Goal: Find contact information: Find contact information

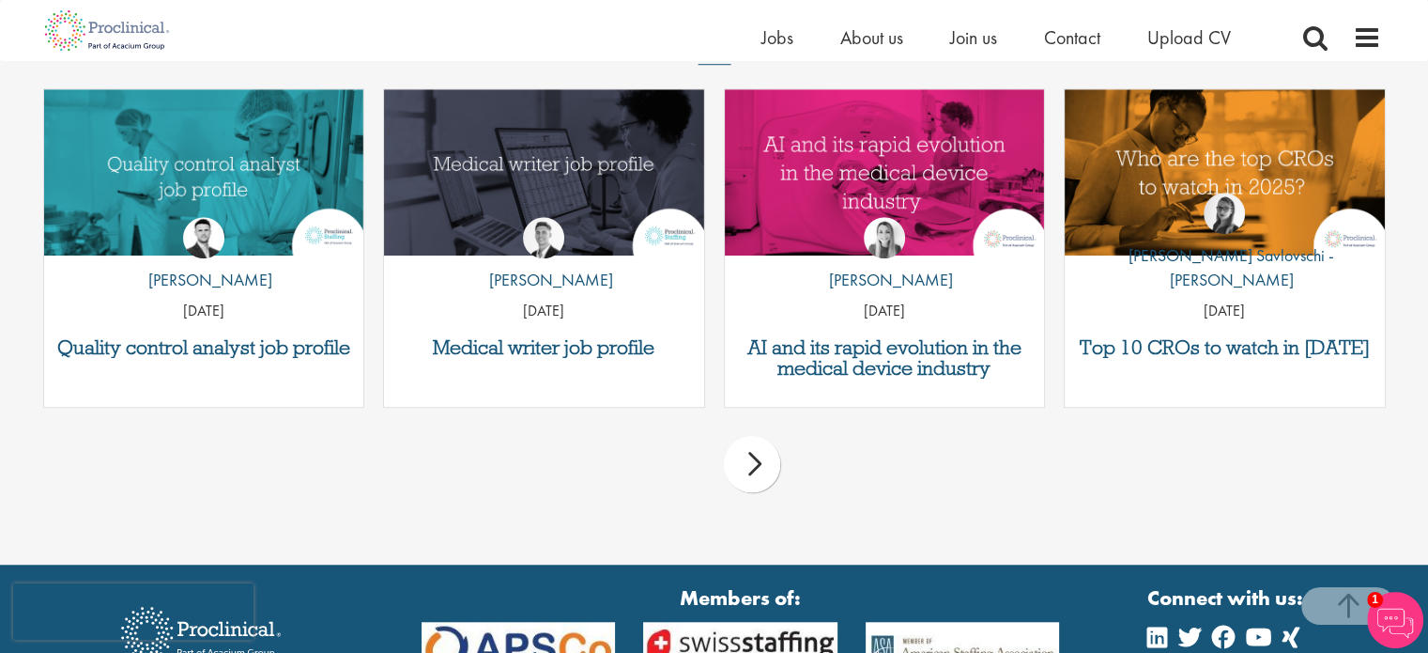
scroll to position [1315, 0]
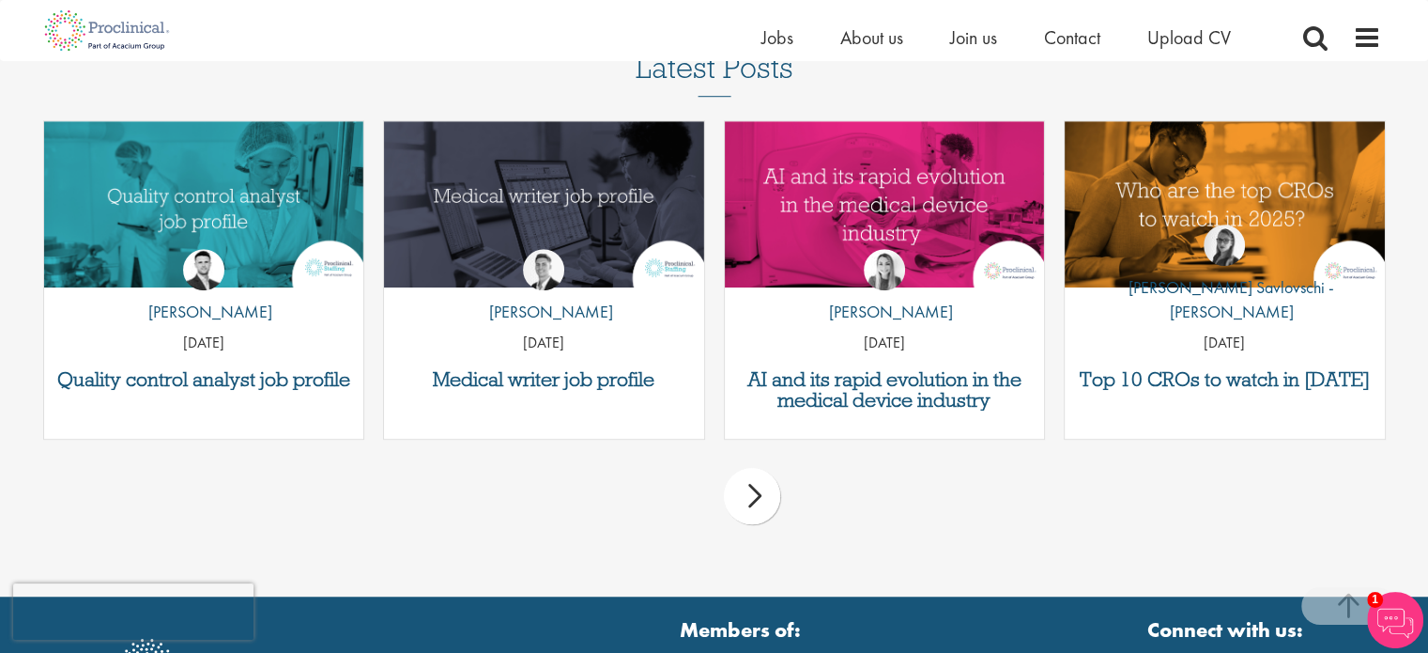
click at [762, 499] on div "next" at bounding box center [752, 496] width 56 height 56
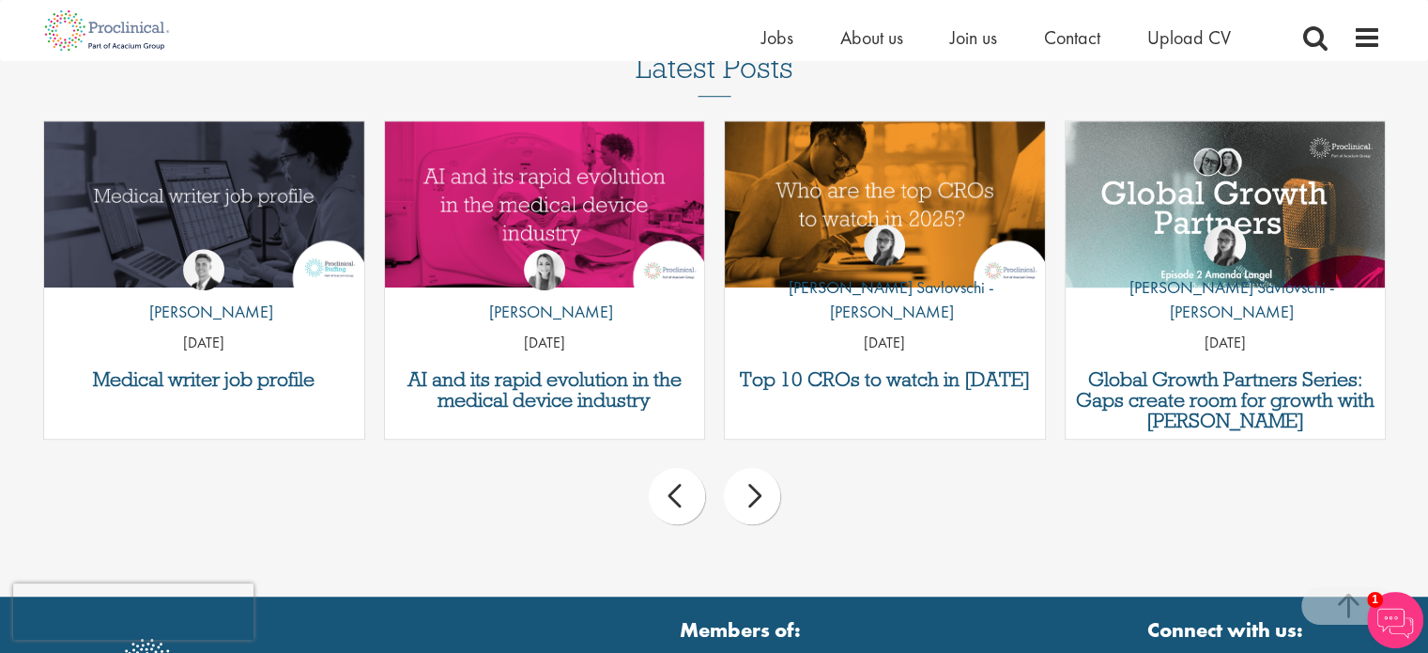
click at [763, 495] on div "next" at bounding box center [752, 496] width 56 height 56
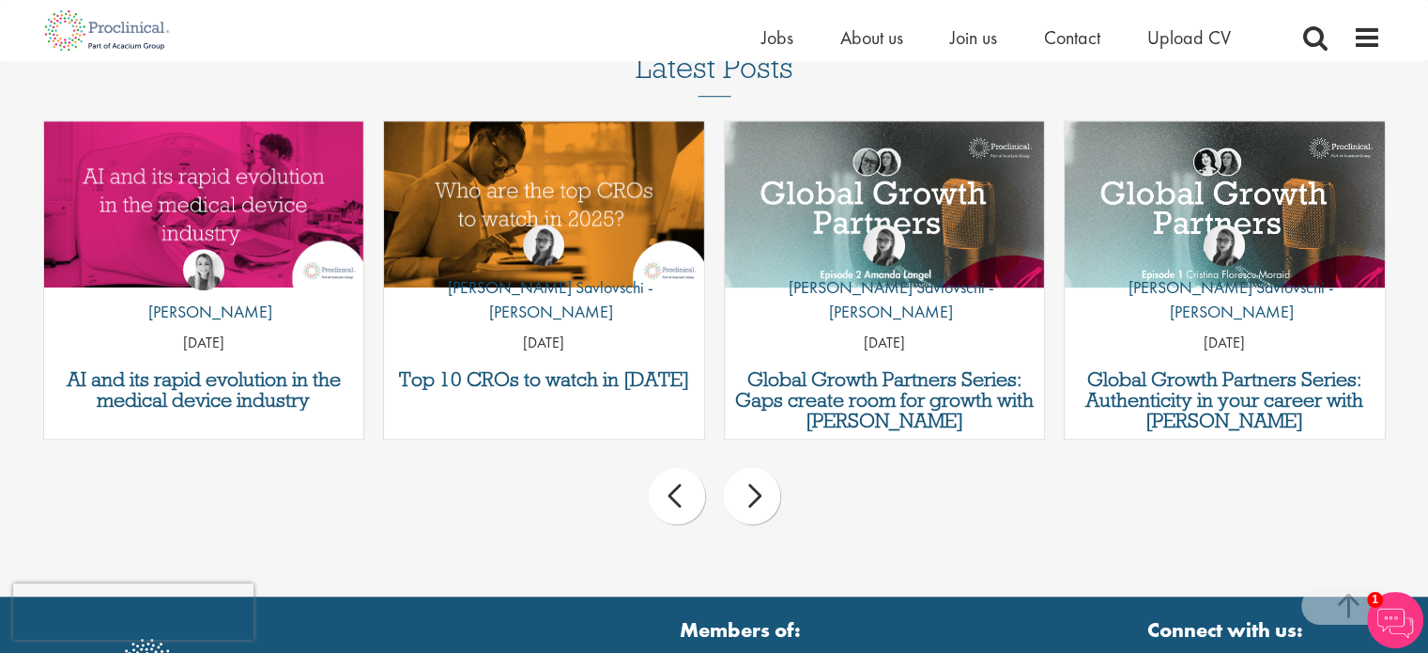
click at [763, 495] on div "next" at bounding box center [752, 496] width 56 height 56
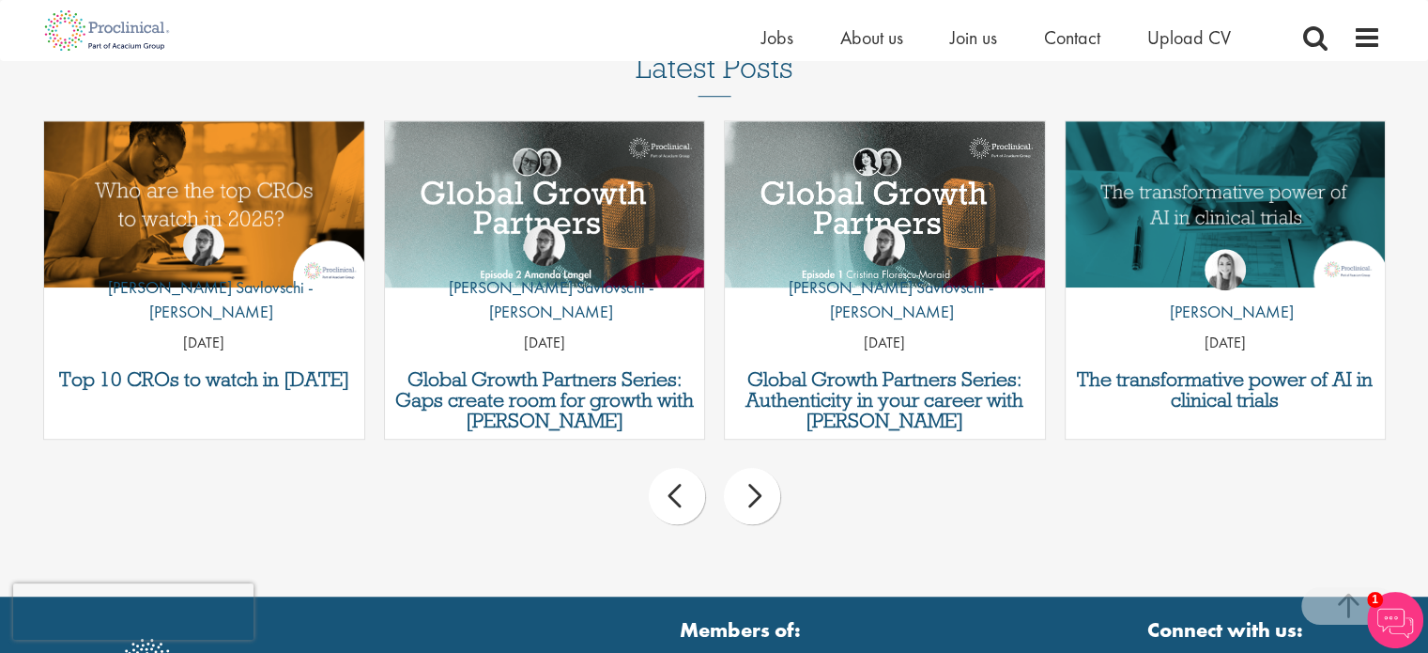
click at [763, 495] on div "next" at bounding box center [752, 496] width 56 height 56
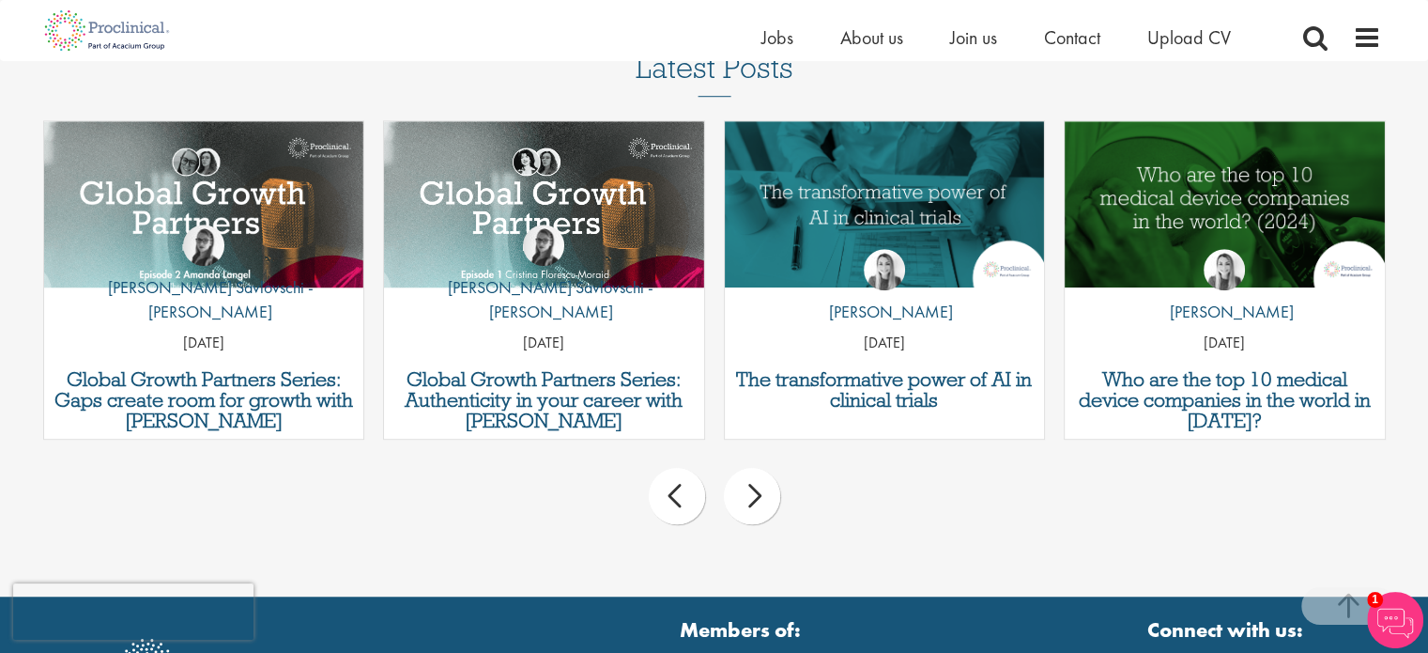
click at [763, 495] on div "next" at bounding box center [752, 496] width 56 height 56
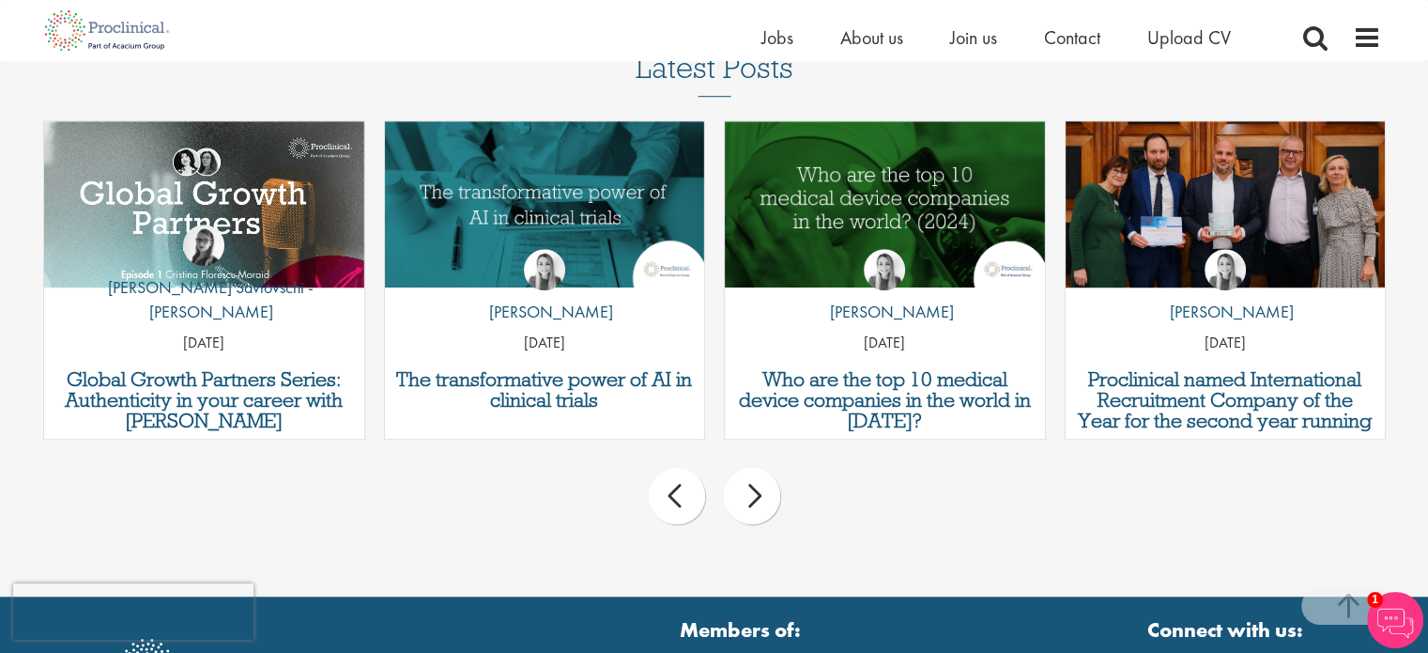
click at [763, 495] on div "next" at bounding box center [752, 496] width 56 height 56
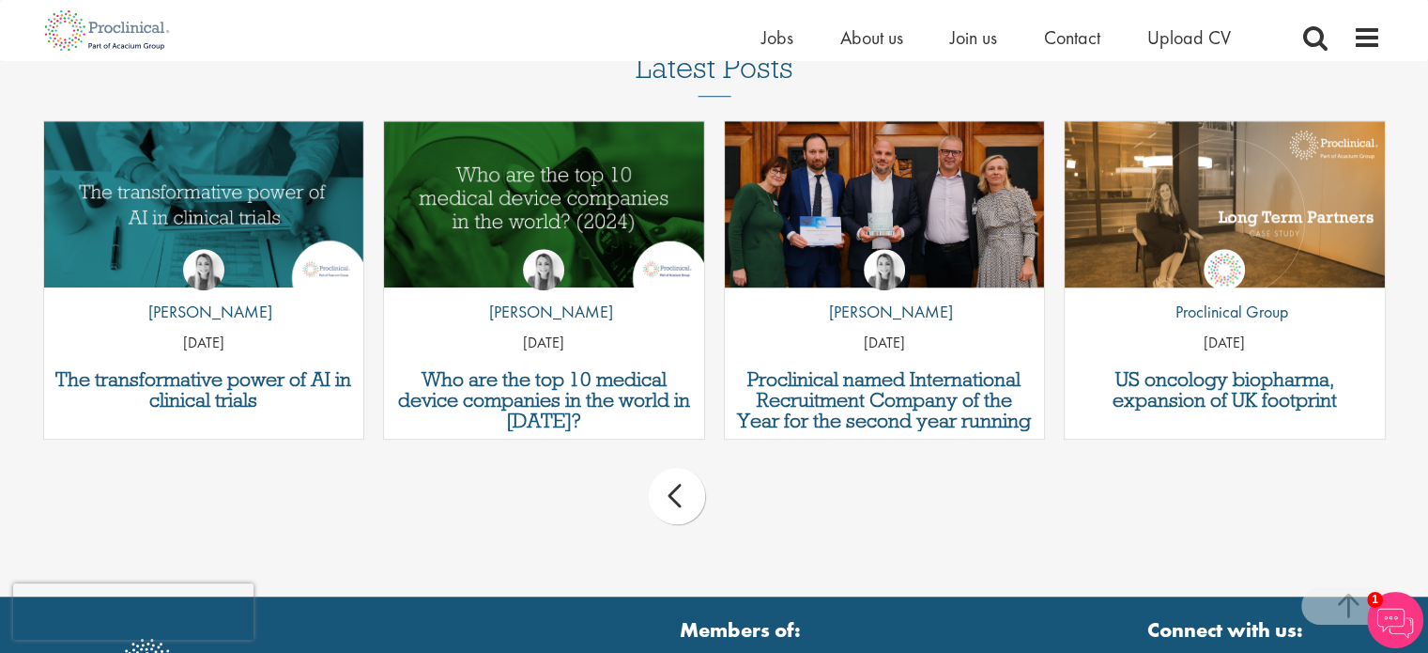
click at [763, 495] on div "prev next" at bounding box center [715, 499] width 1362 height 82
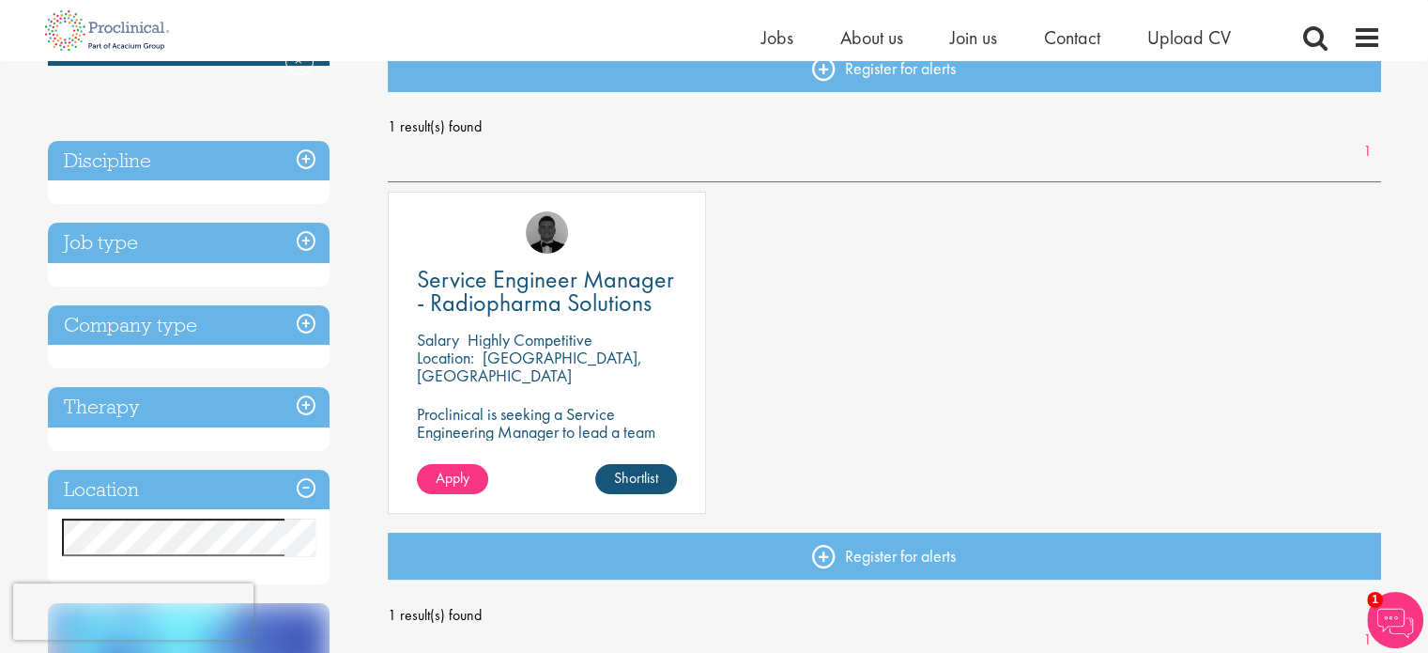
scroll to position [94, 0]
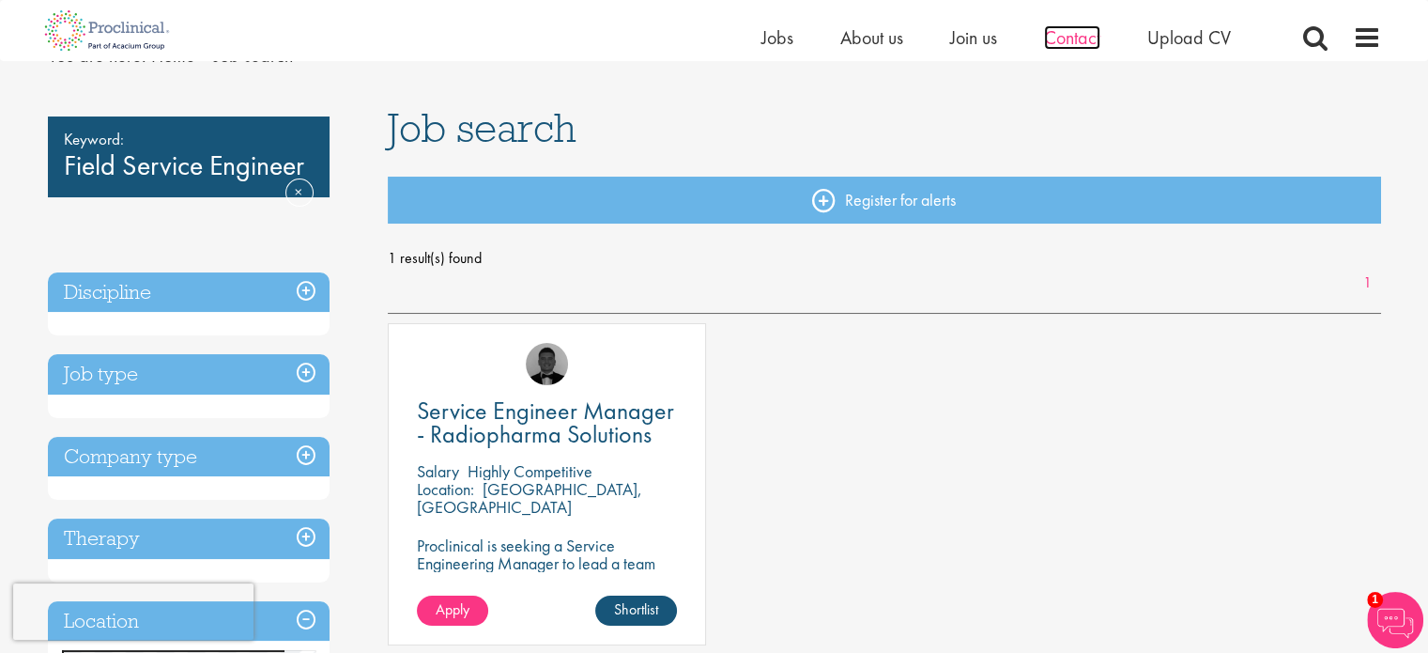
click at [1088, 32] on span "Contact" at bounding box center [1072, 37] width 56 height 24
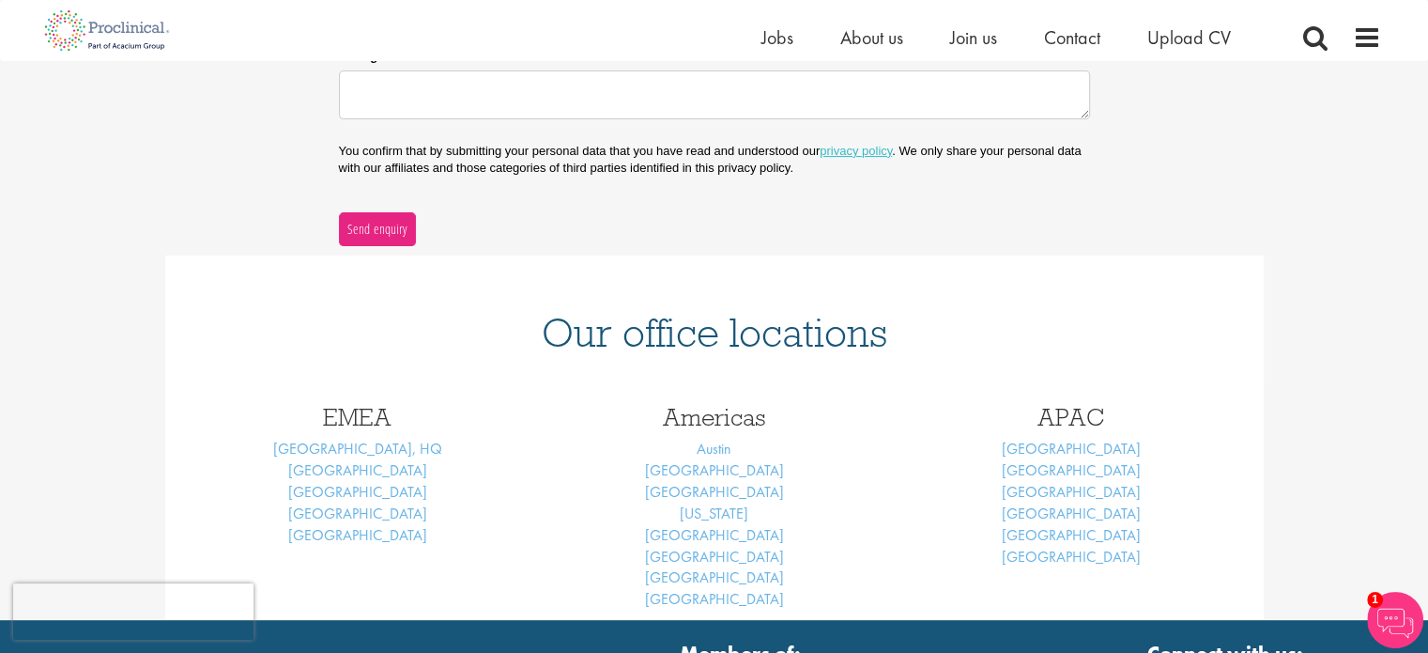
scroll to position [70, 0]
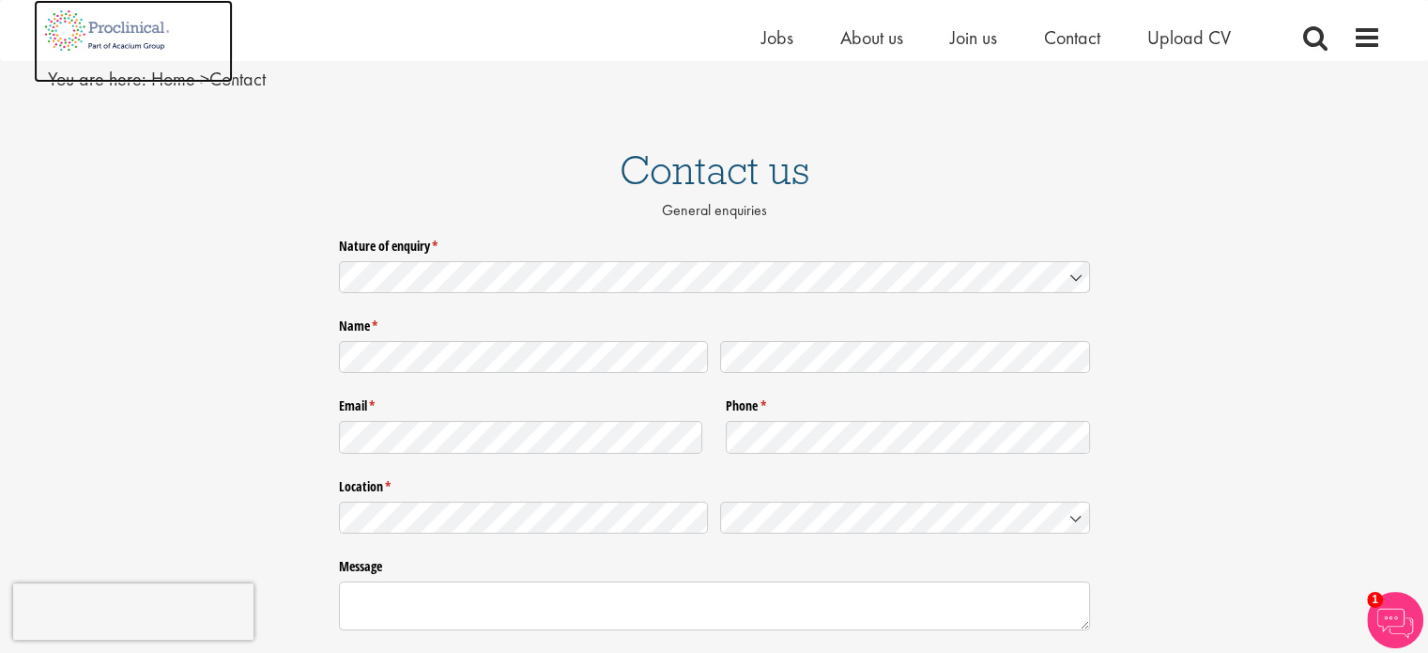
click at [150, 38] on img at bounding box center [107, 30] width 147 height 61
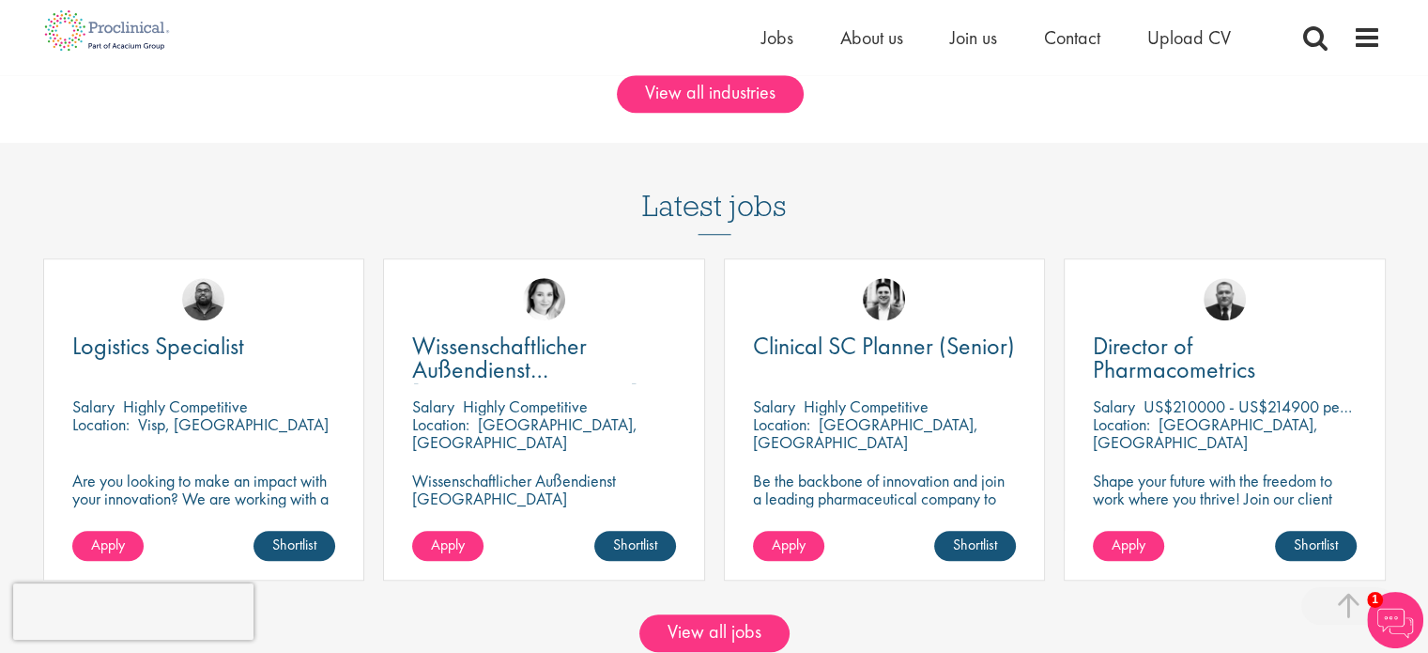
scroll to position [1596, 0]
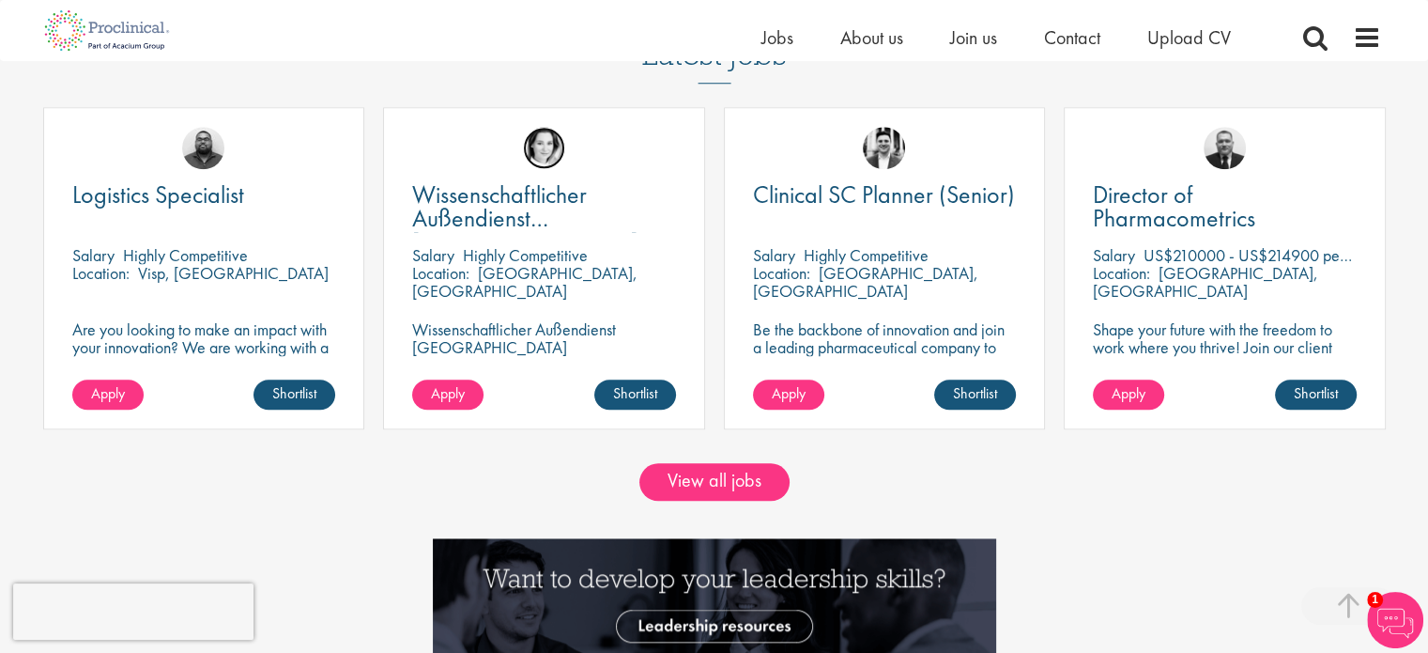
click at [553, 149] on img at bounding box center [544, 148] width 42 height 42
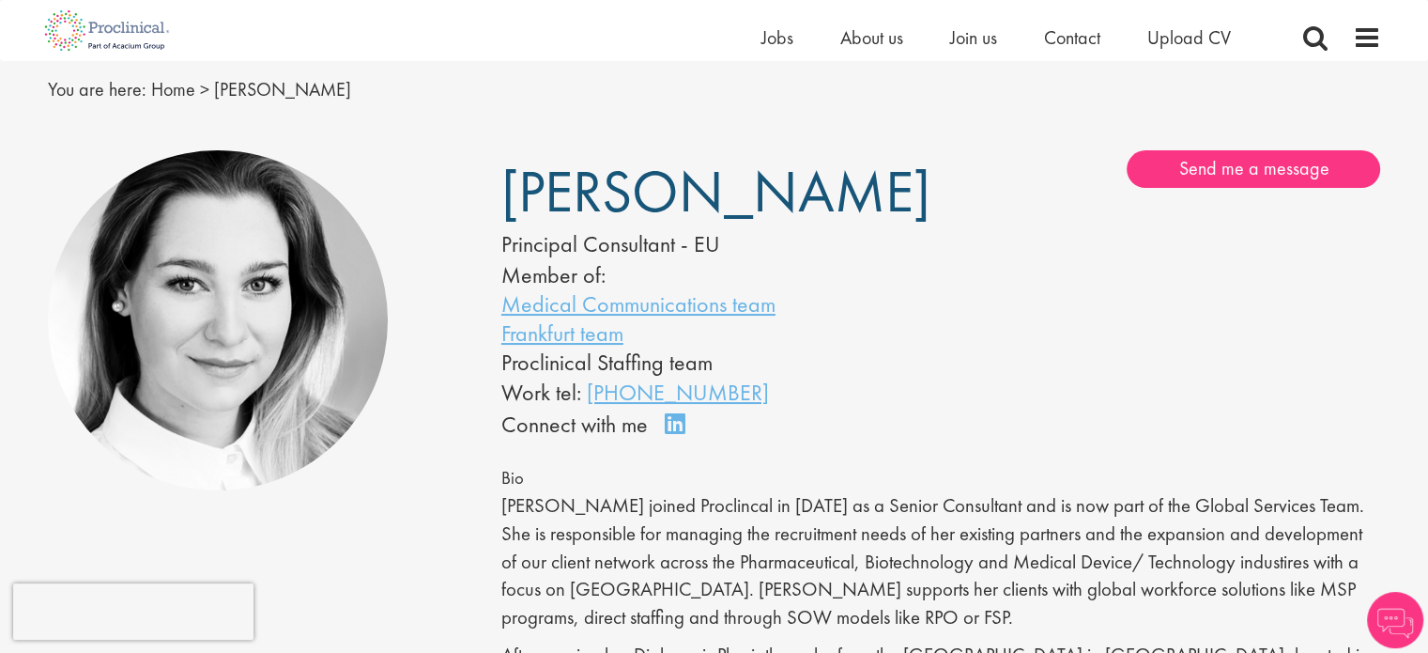
scroll to position [94, 0]
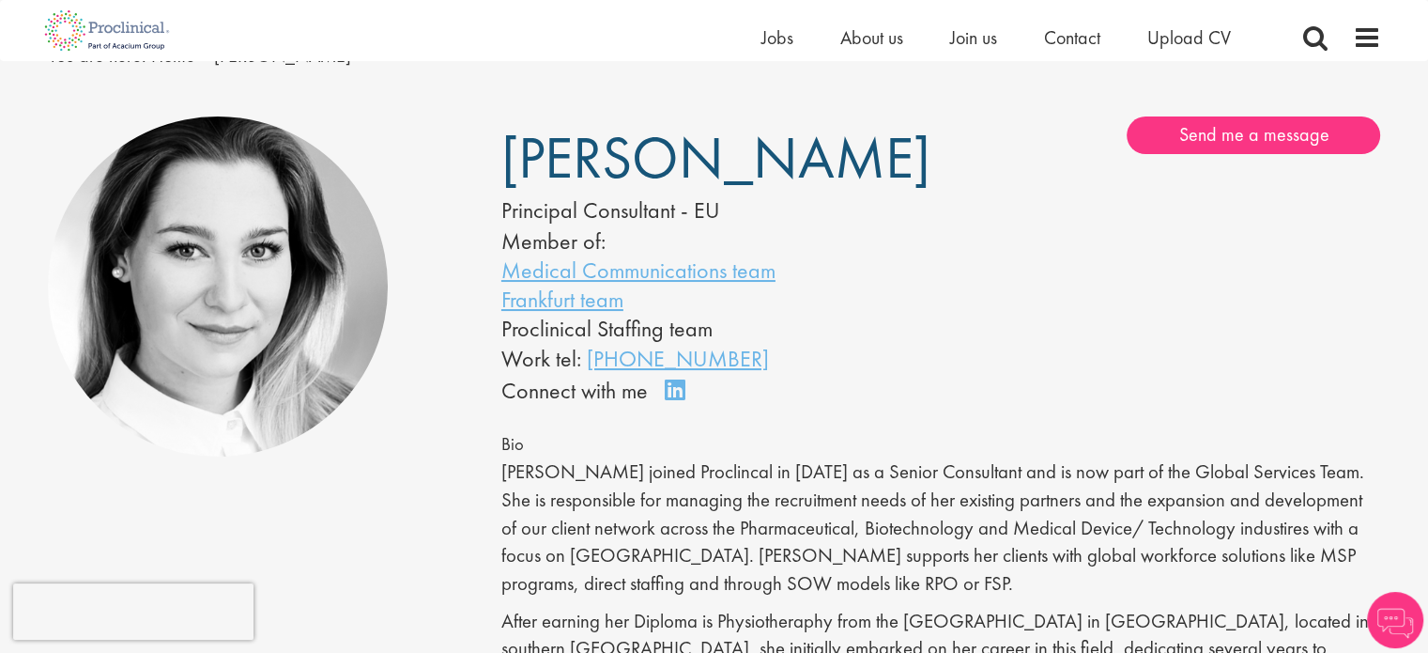
drag, startPoint x: 593, startPoint y: 177, endPoint x: 787, endPoint y: 176, distance: 194.4
click at [787, 176] on span "[PERSON_NAME]" at bounding box center [715, 157] width 429 height 75
click at [314, 386] on img at bounding box center [218, 286] width 341 height 341
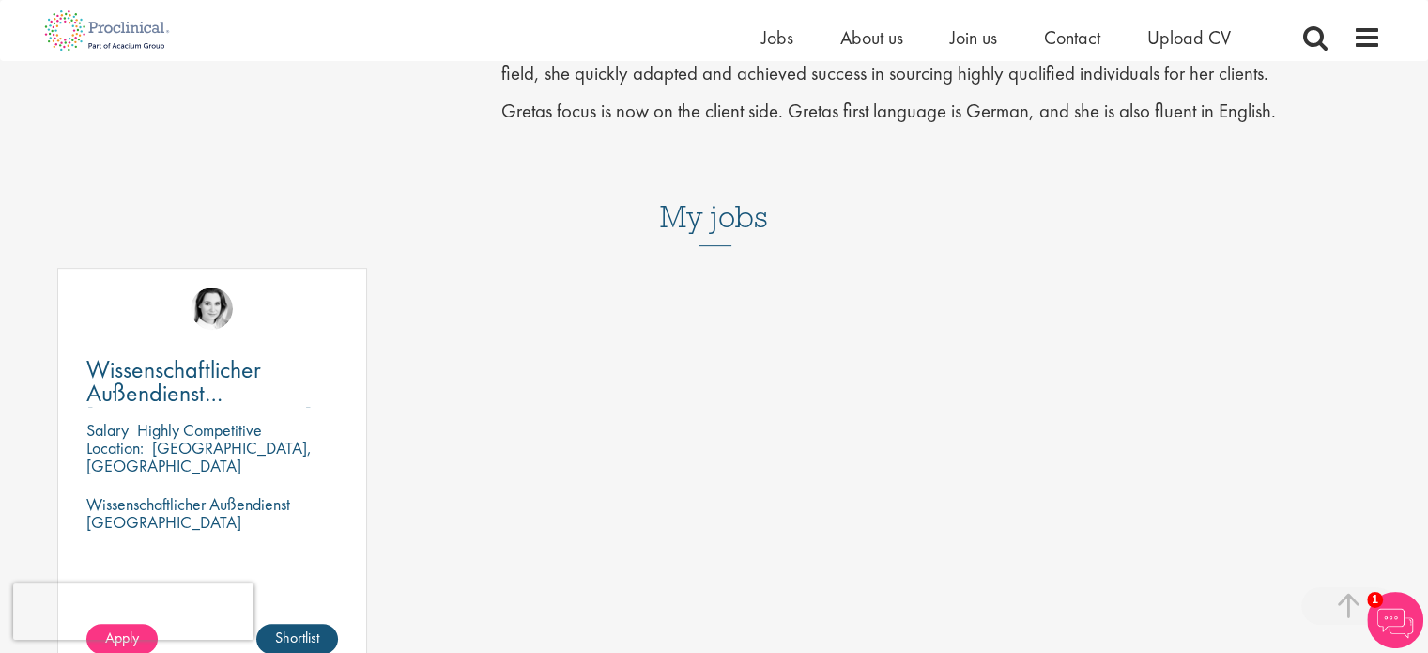
scroll to position [845, 0]
